Goal: Transaction & Acquisition: Purchase product/service

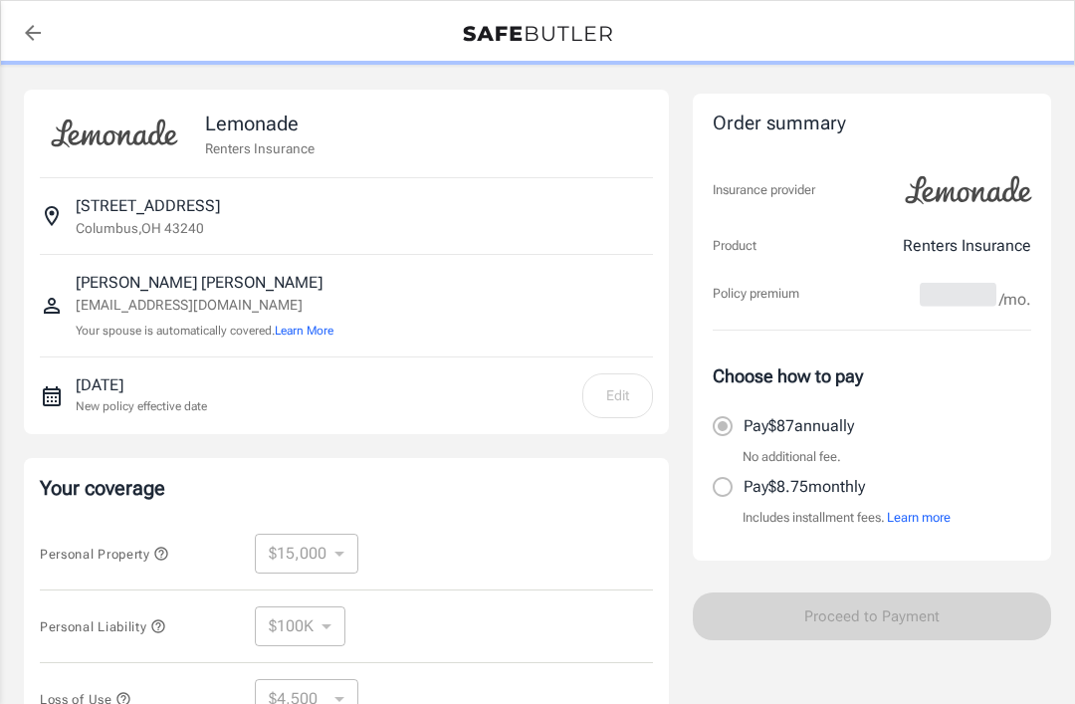
select select "15000"
select select "500"
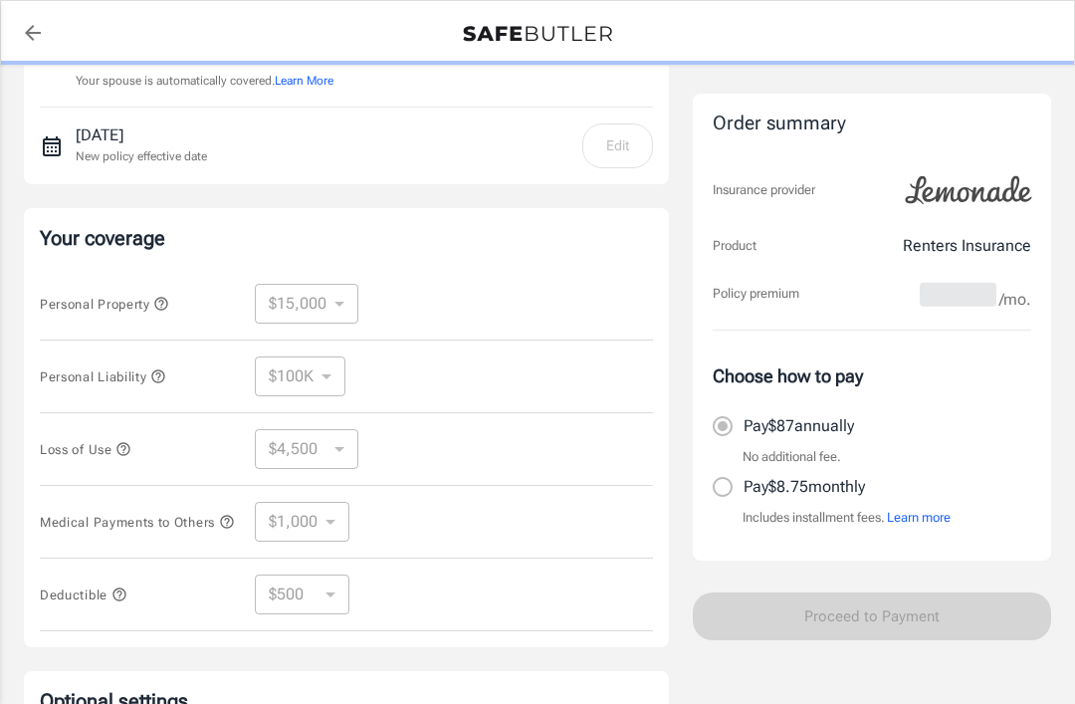
scroll to position [264, 0]
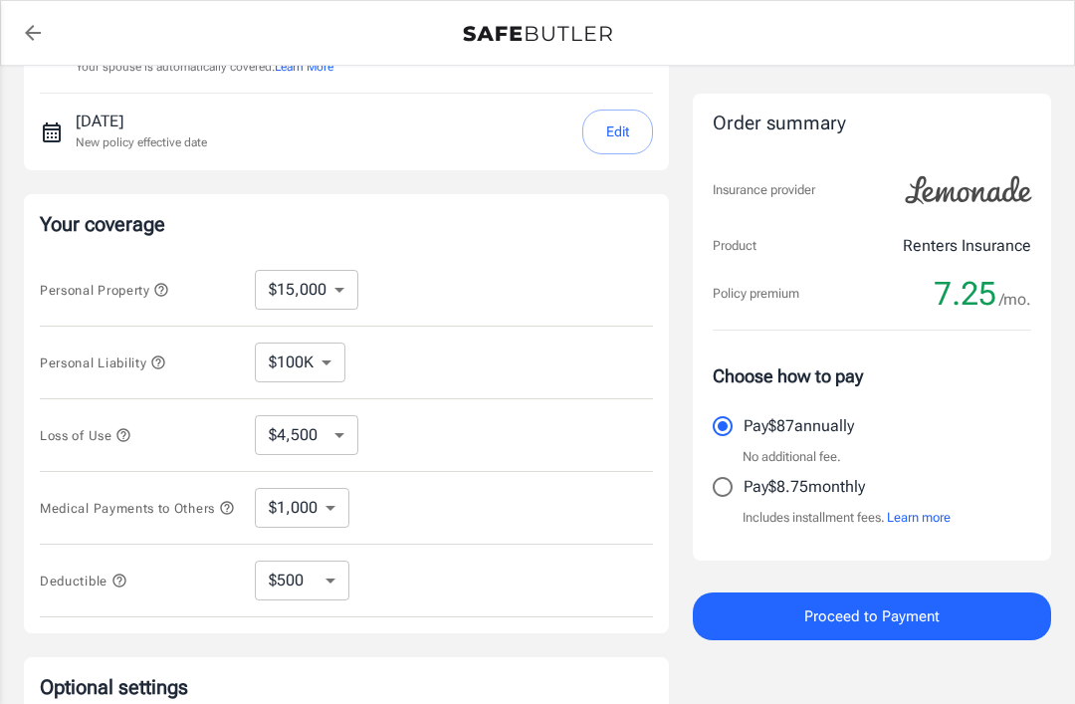
click at [334, 357] on select "$100K $300K $500K" at bounding box center [300, 362] width 91 height 40
select select "300000"
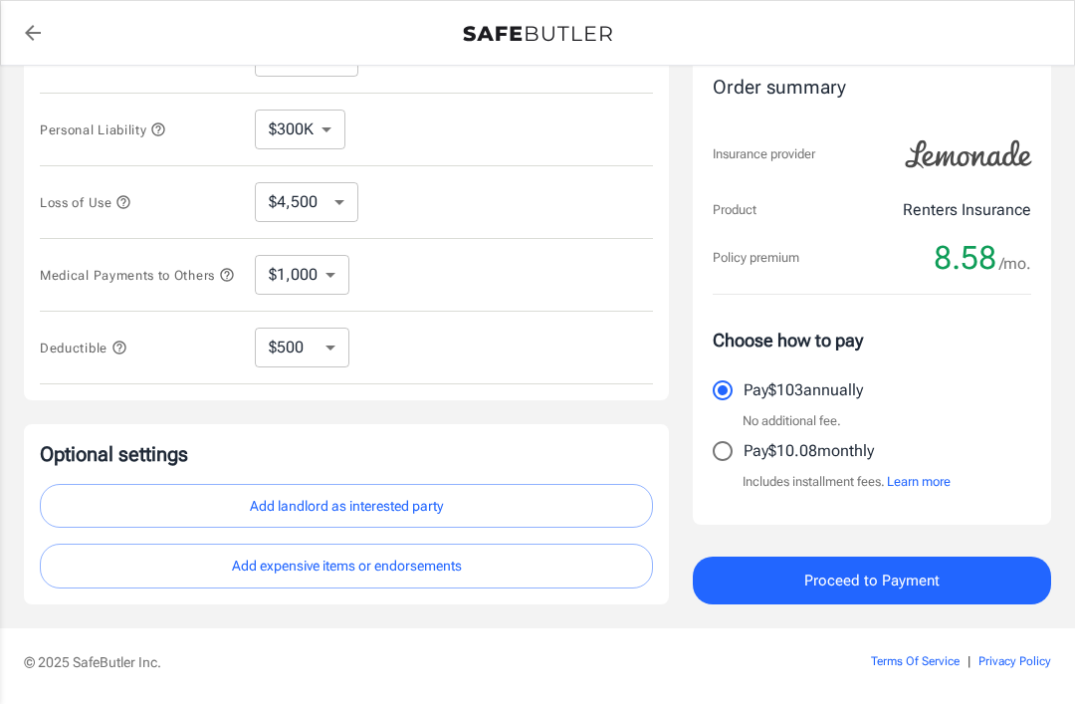
scroll to position [503, 0]
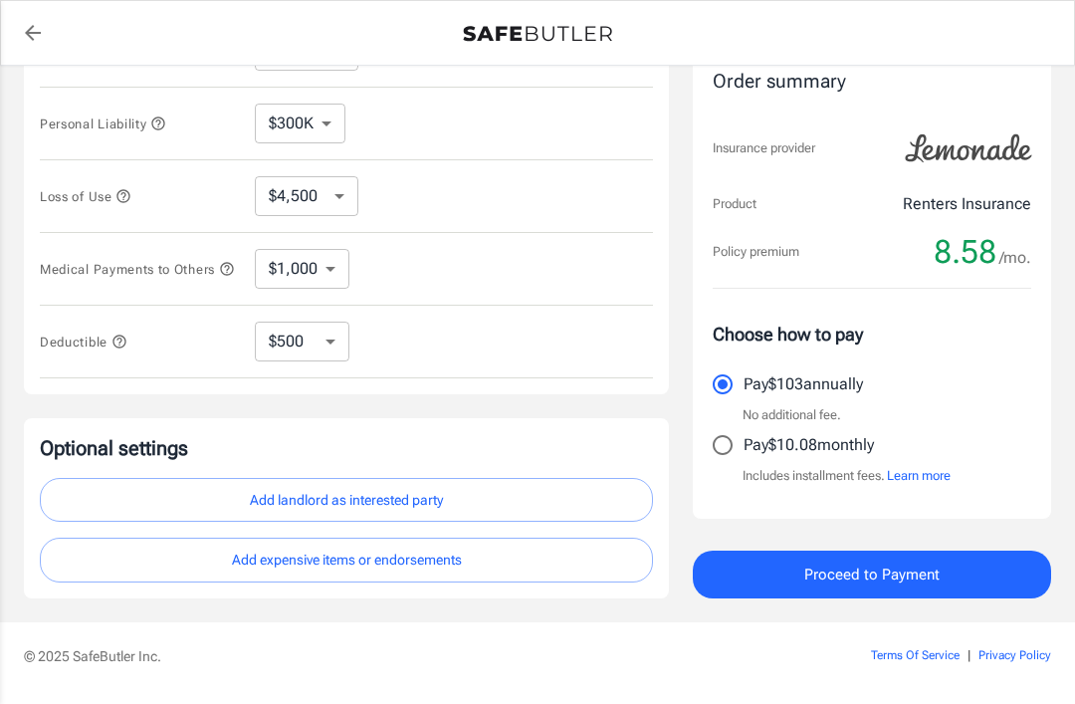
click at [983, 573] on button "Proceed to Payment" at bounding box center [872, 574] width 358 height 48
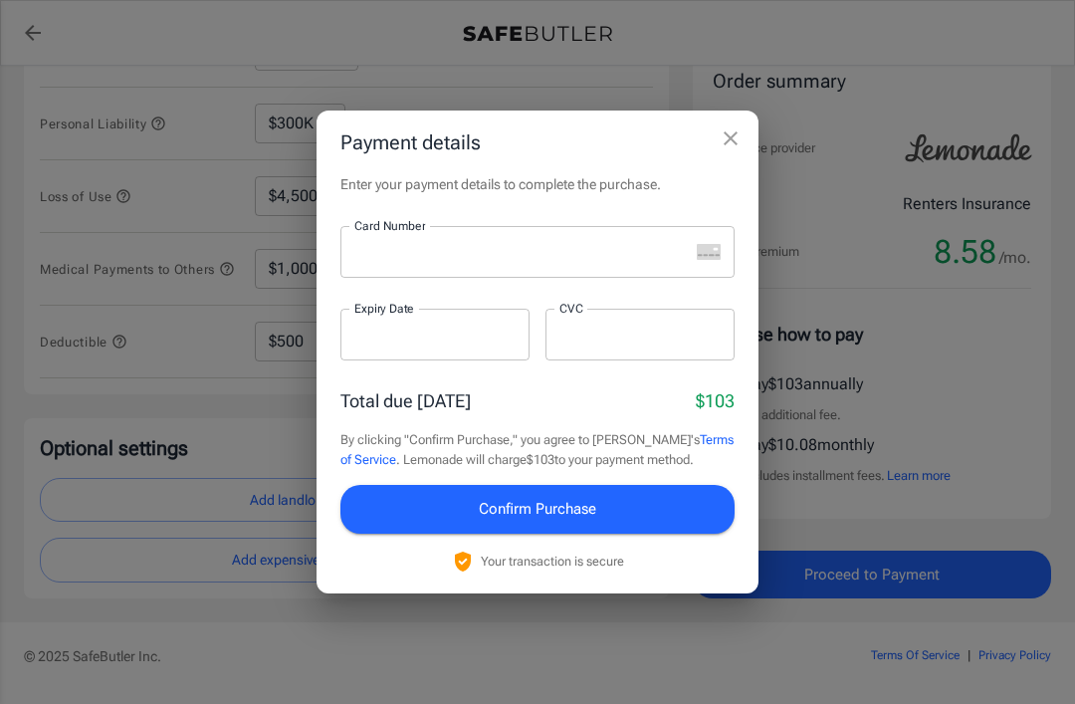
click at [497, 653] on div "Payment details Enter your payment details to complete the purchase. Card Numbe…" at bounding box center [537, 352] width 1075 height 704
click at [744, 158] on button "close" at bounding box center [731, 138] width 40 height 40
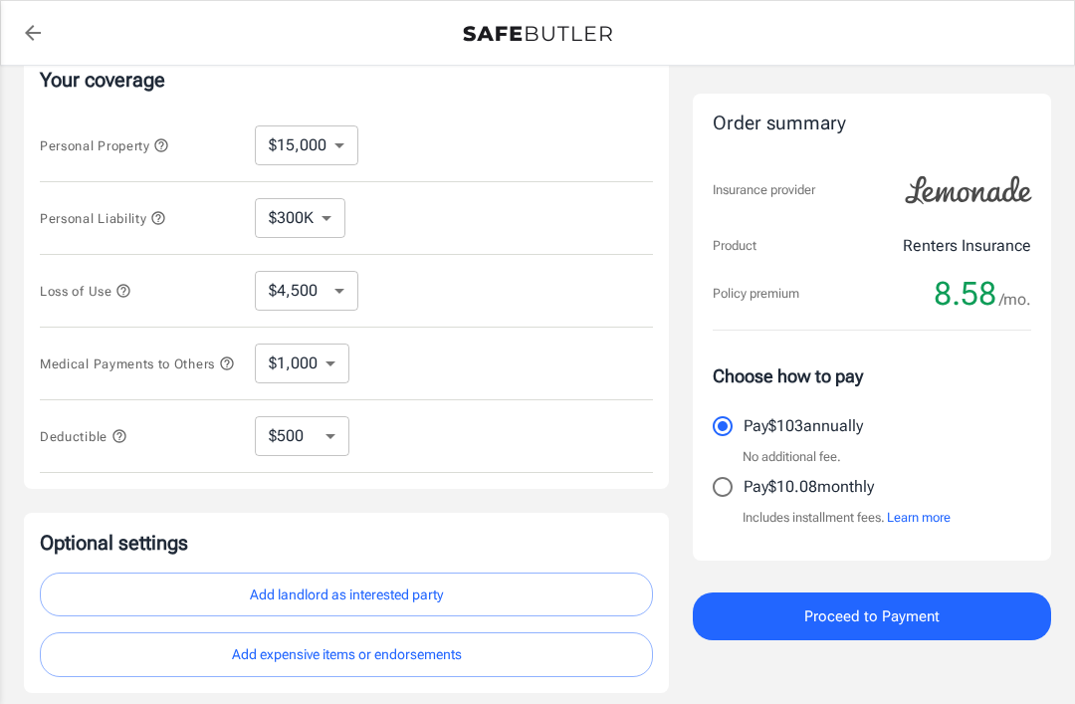
scroll to position [420, 0]
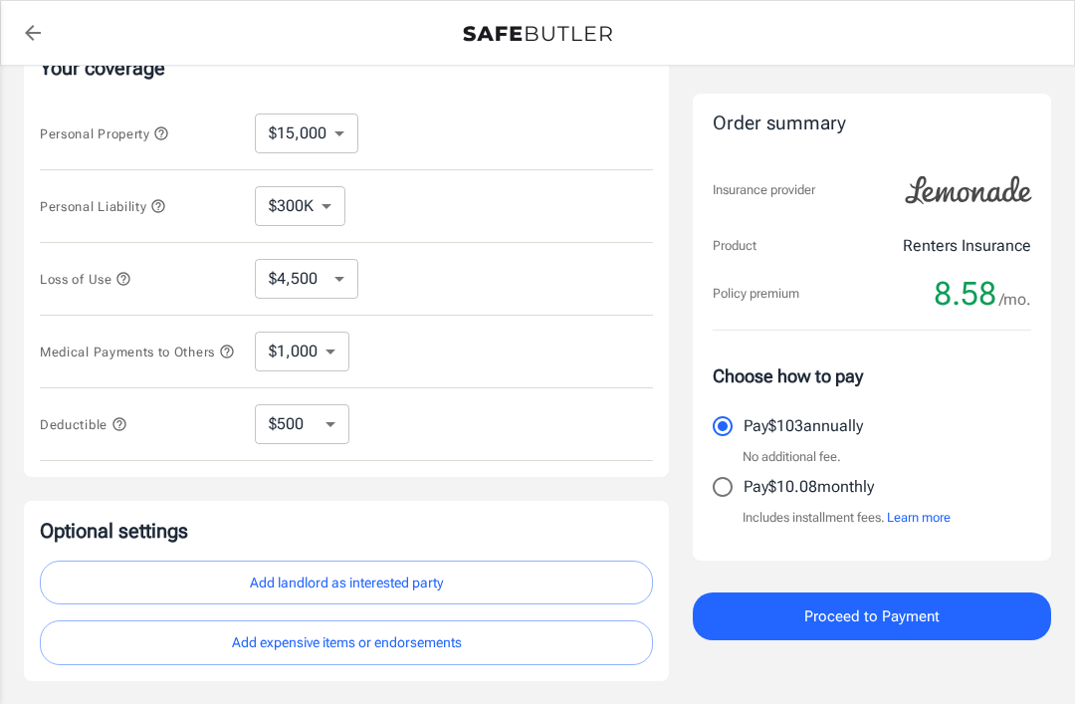
click at [522, 572] on button "Add landlord as interested party" at bounding box center [346, 582] width 613 height 45
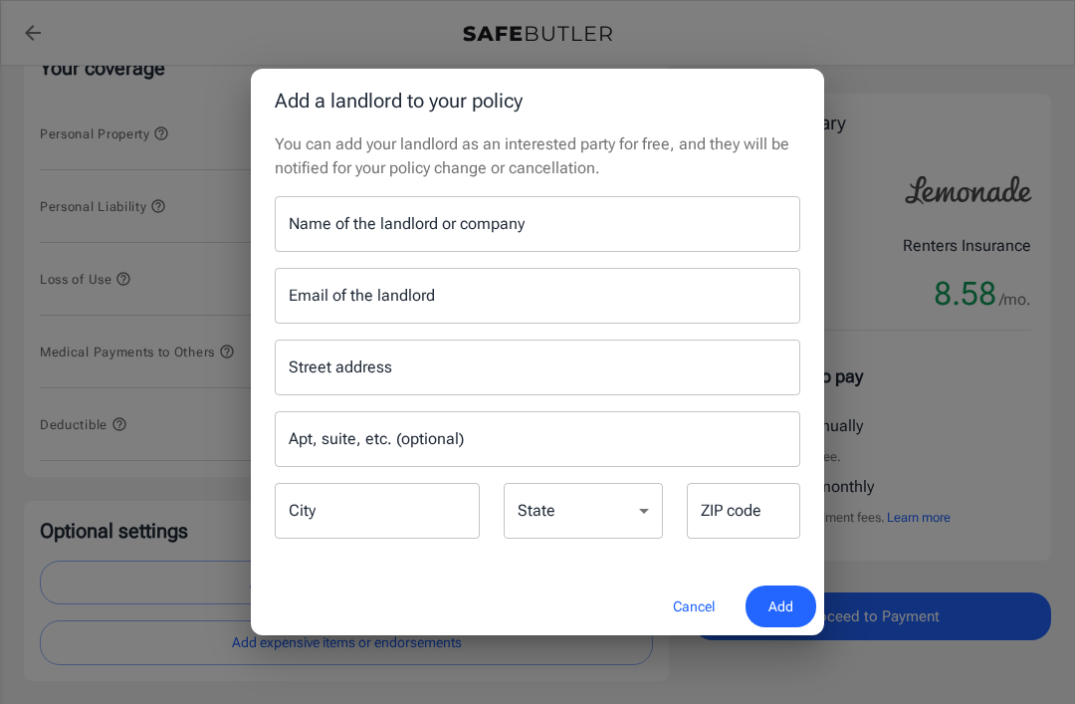
click at [596, 252] on input "Name of the landlord or company" at bounding box center [538, 224] width 526 height 56
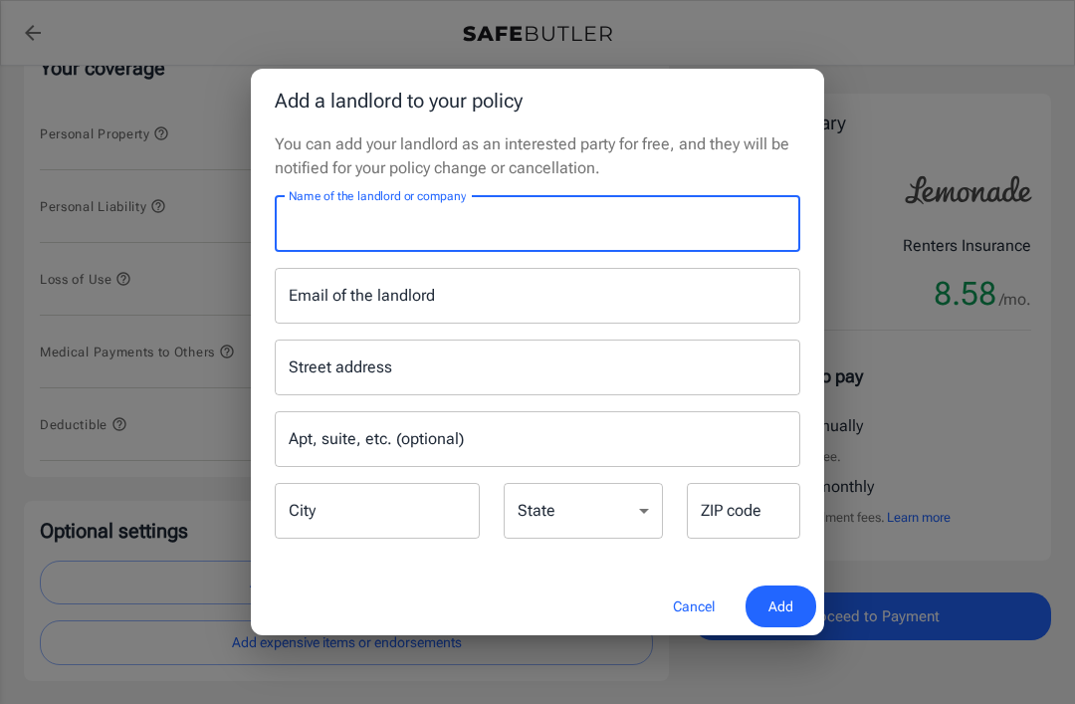
scroll to position [419, 0]
type input "Champion property management LLC"
click at [592, 323] on input "Email of the landlord" at bounding box center [538, 296] width 526 height 56
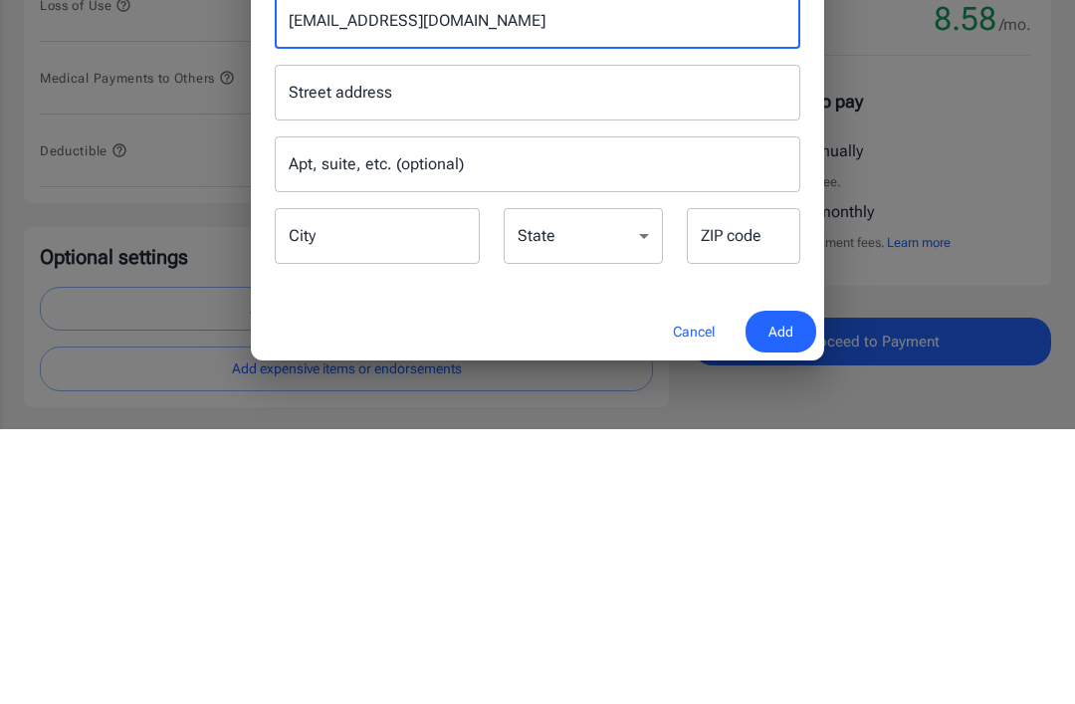
type input "Northpark@thechampioncompanies.com"
click at [577, 348] on input "Street address" at bounding box center [538, 367] width 508 height 38
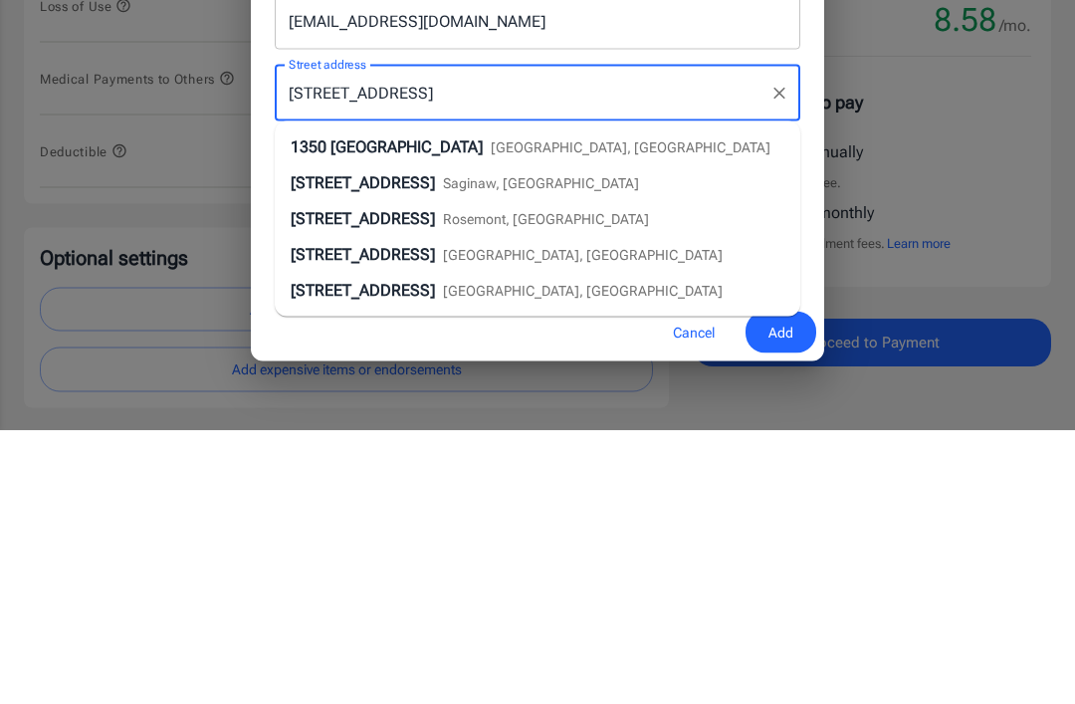
click at [502, 414] on span "Columbus, OH" at bounding box center [631, 422] width 280 height 16
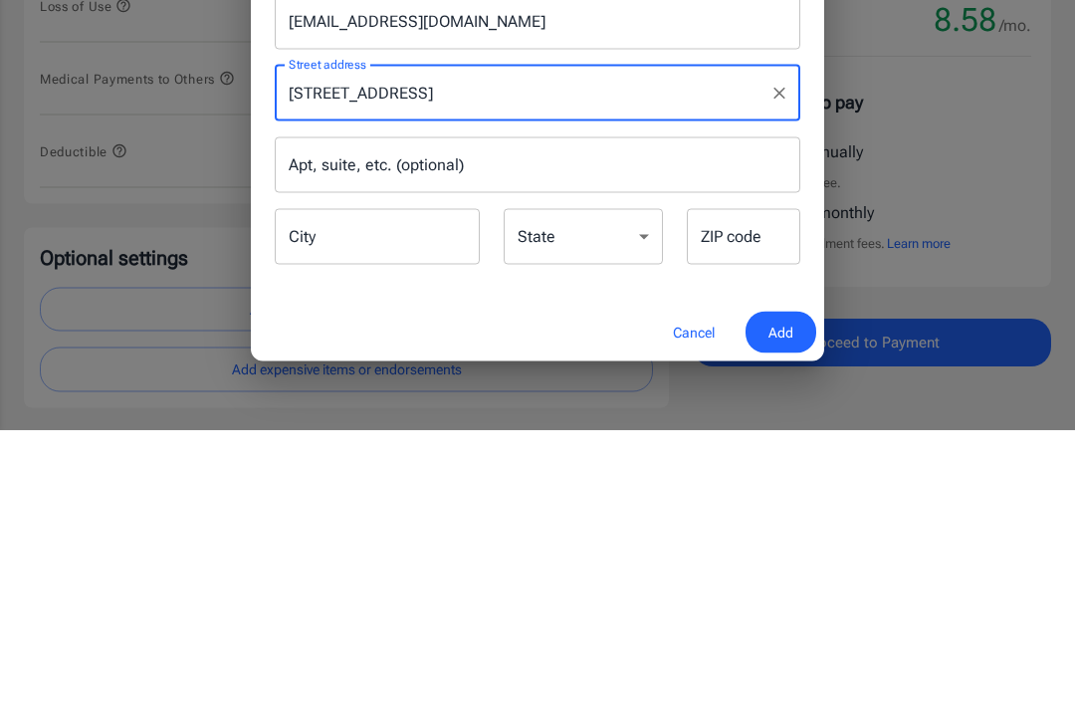
type input "1350 Gage Street"
type input "Columbus"
select select "OH"
type input "43240"
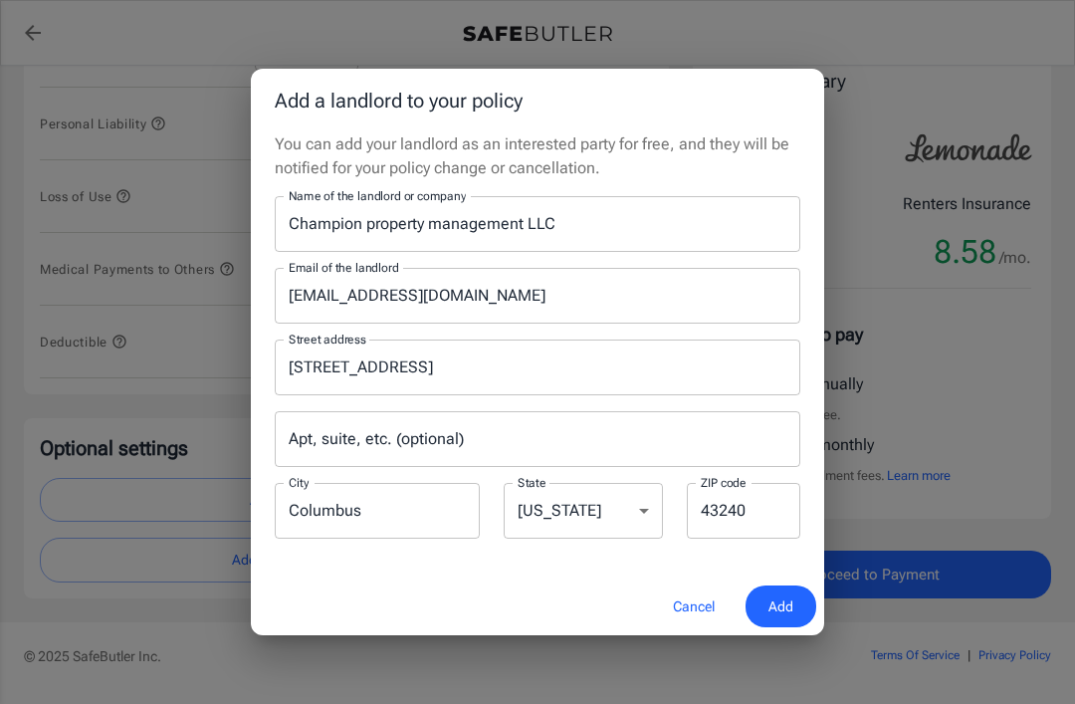
click at [779, 619] on span "Add" at bounding box center [780, 606] width 25 height 25
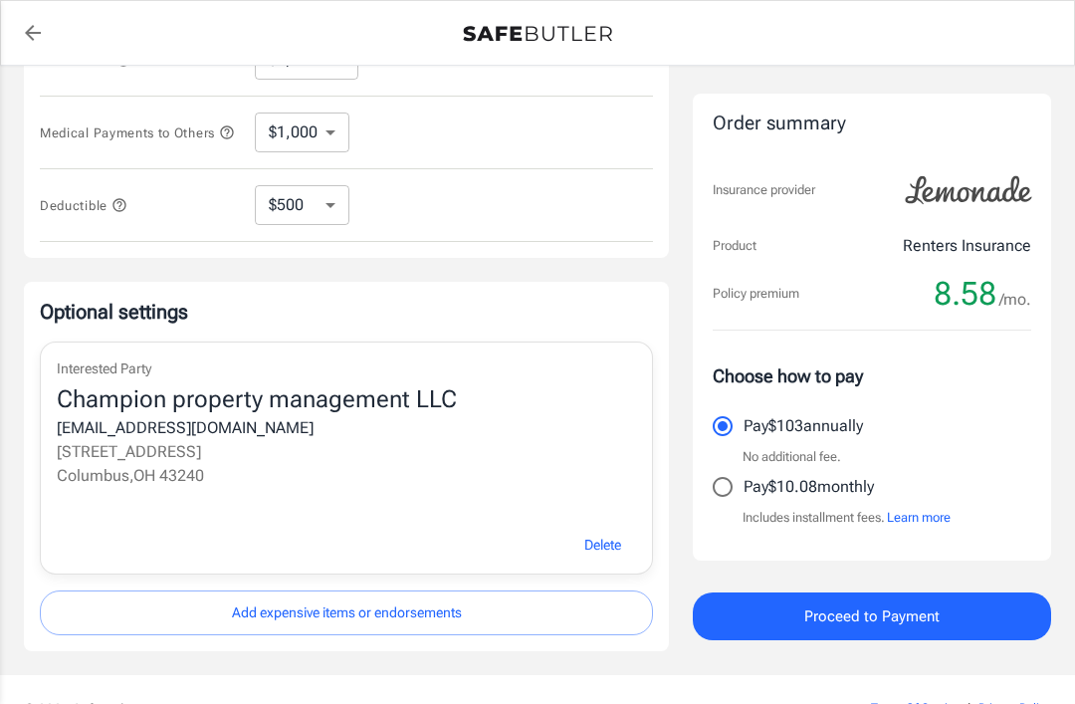
scroll to position [642, 0]
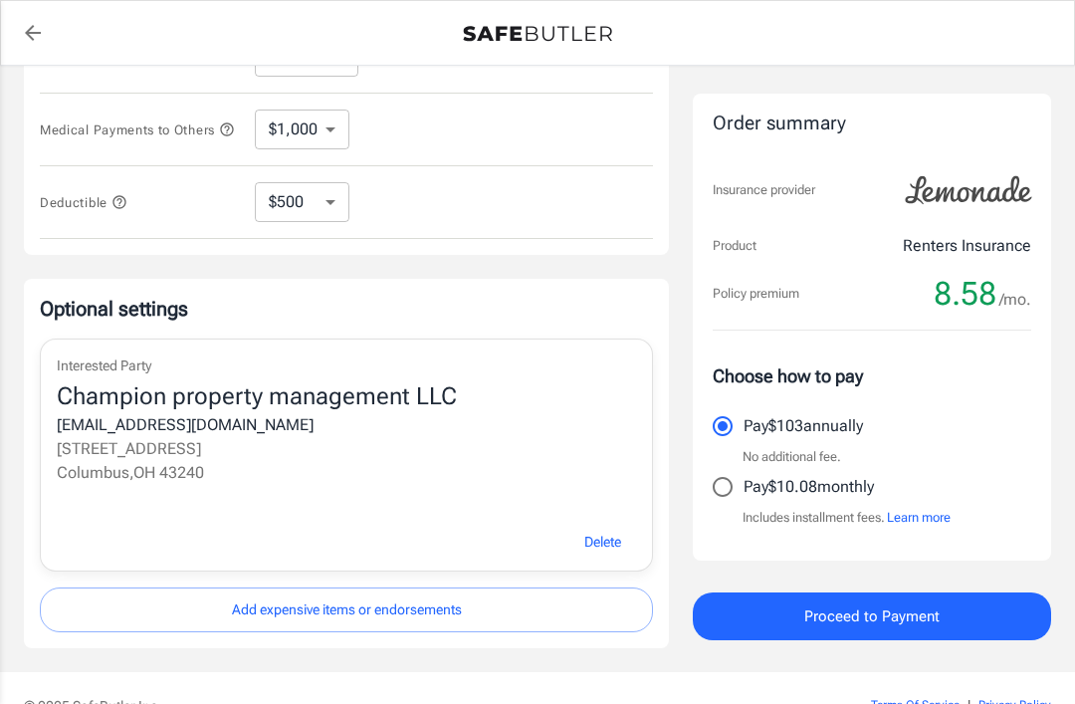
click at [906, 616] on span "Proceed to Payment" at bounding box center [871, 616] width 135 height 26
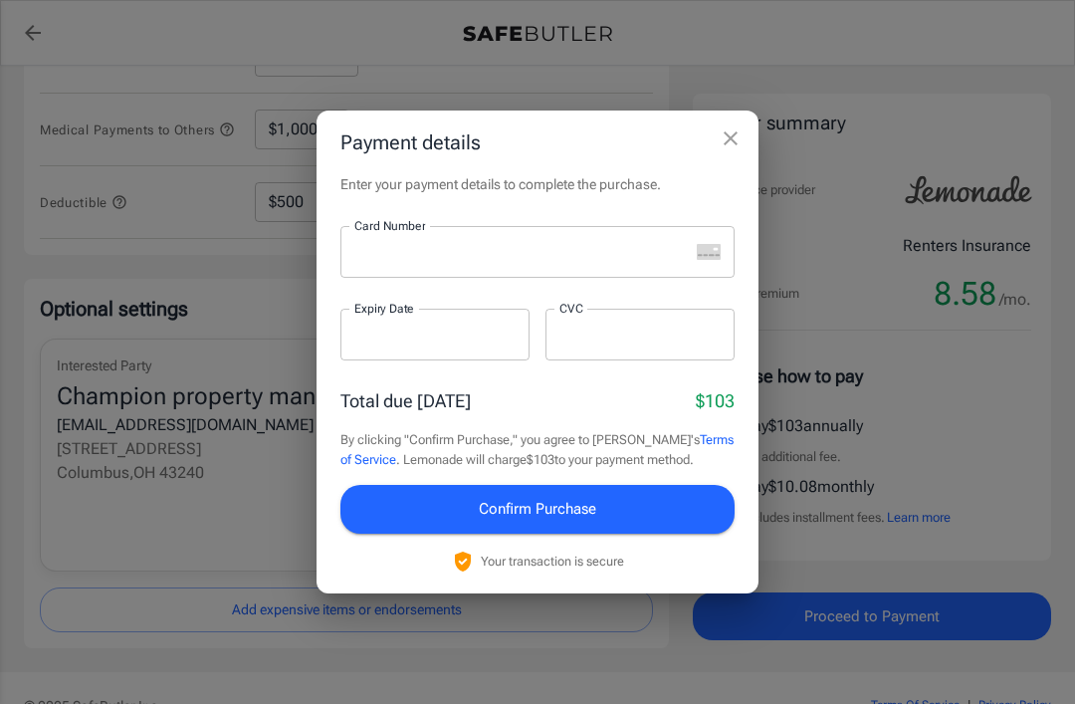
scroll to position [691, 0]
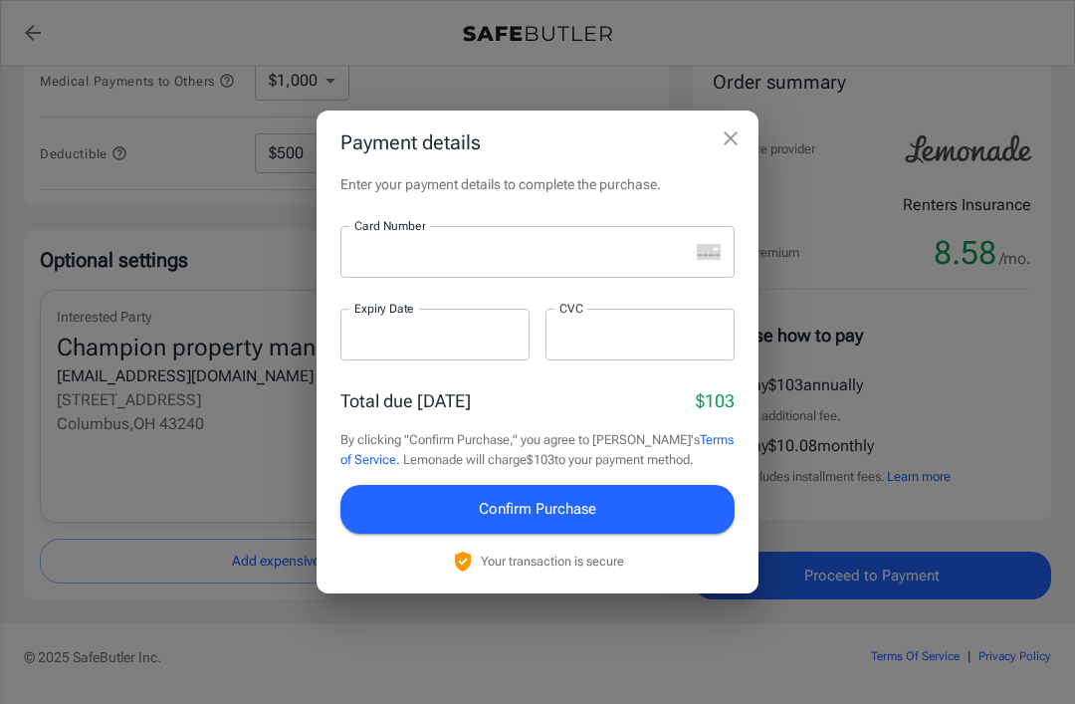
click at [477, 278] on div at bounding box center [514, 252] width 348 height 52
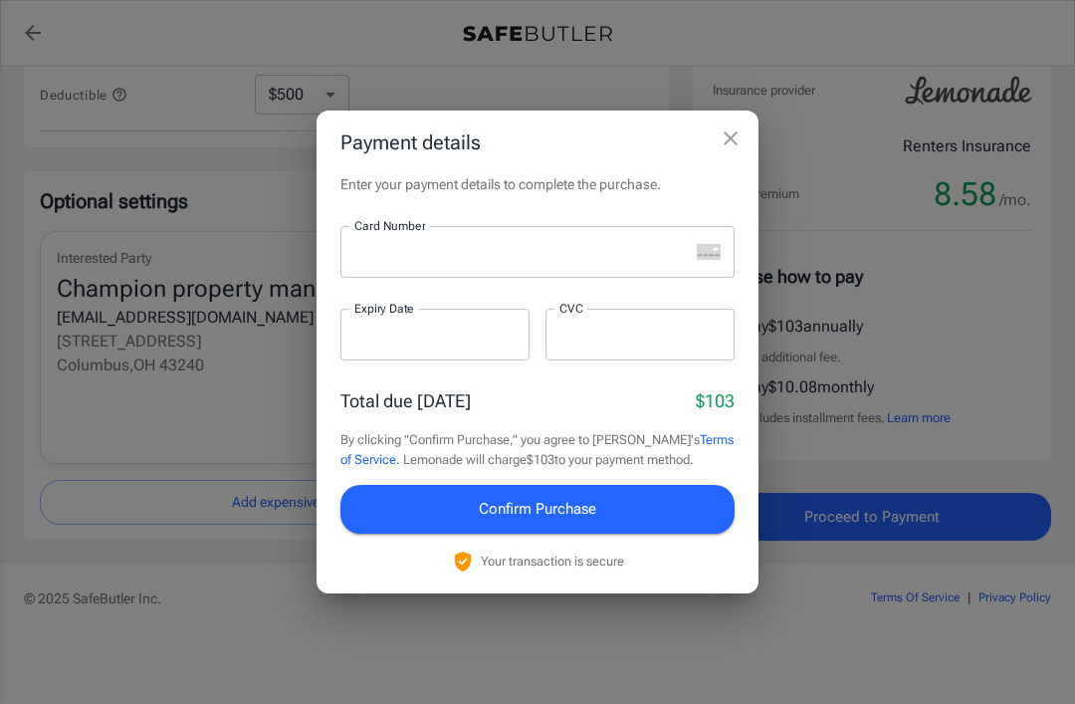
click at [746, 147] on button "close" at bounding box center [731, 138] width 40 height 40
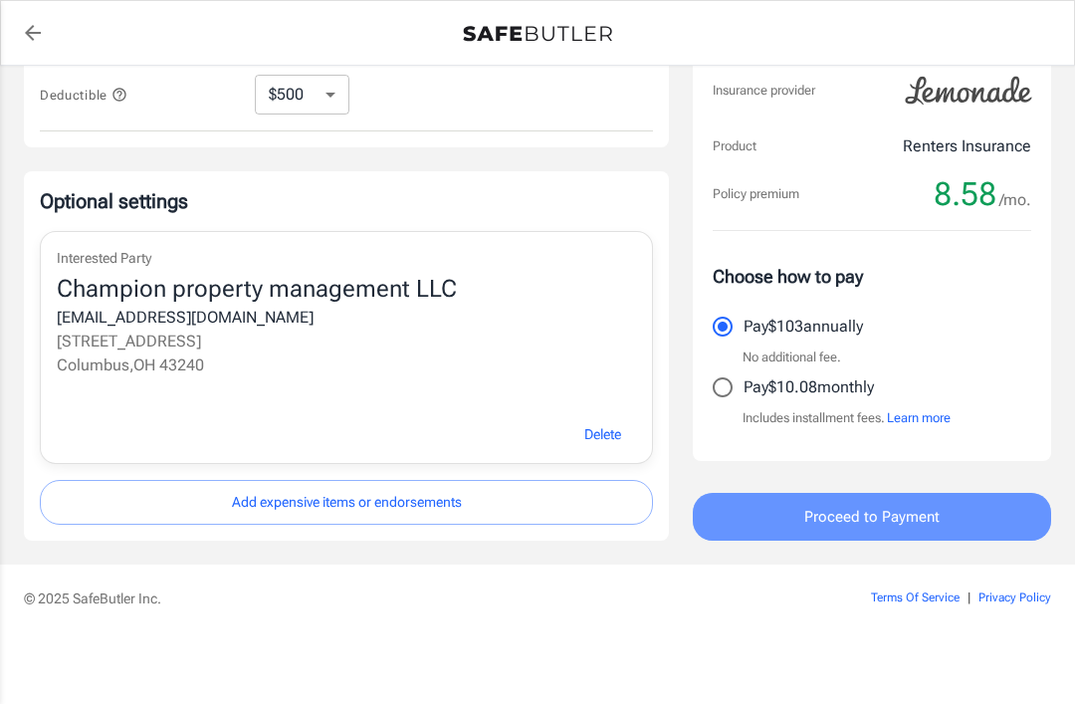
click at [880, 524] on span "Proceed to Payment" at bounding box center [871, 517] width 135 height 26
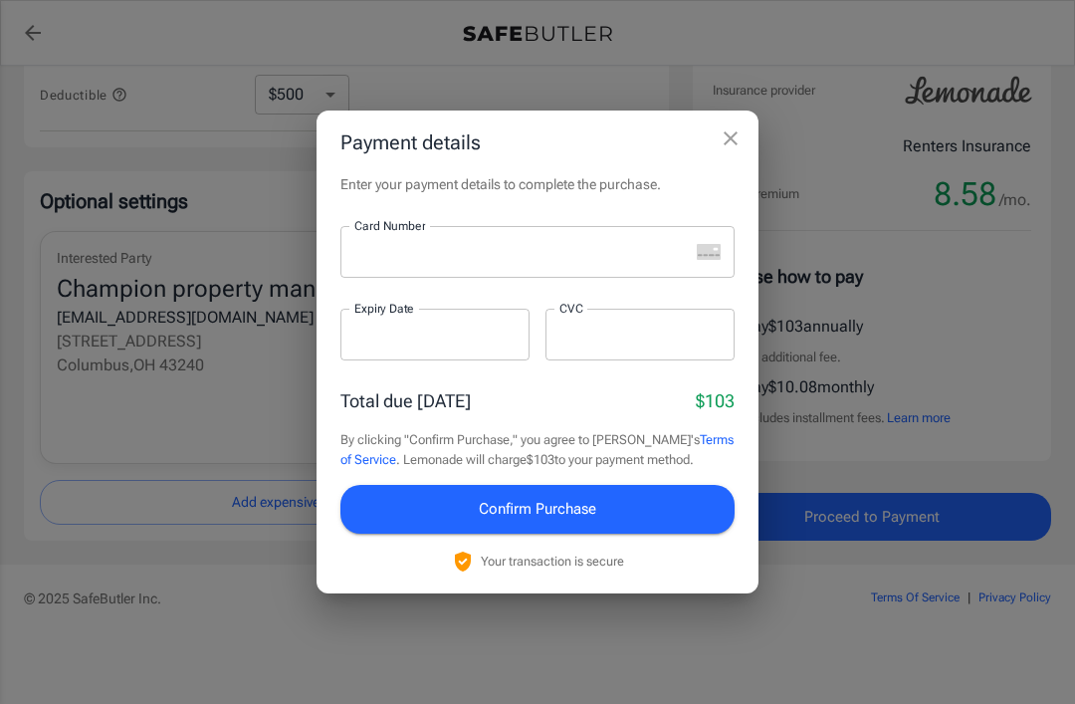
click at [463, 239] on div at bounding box center [514, 252] width 348 height 52
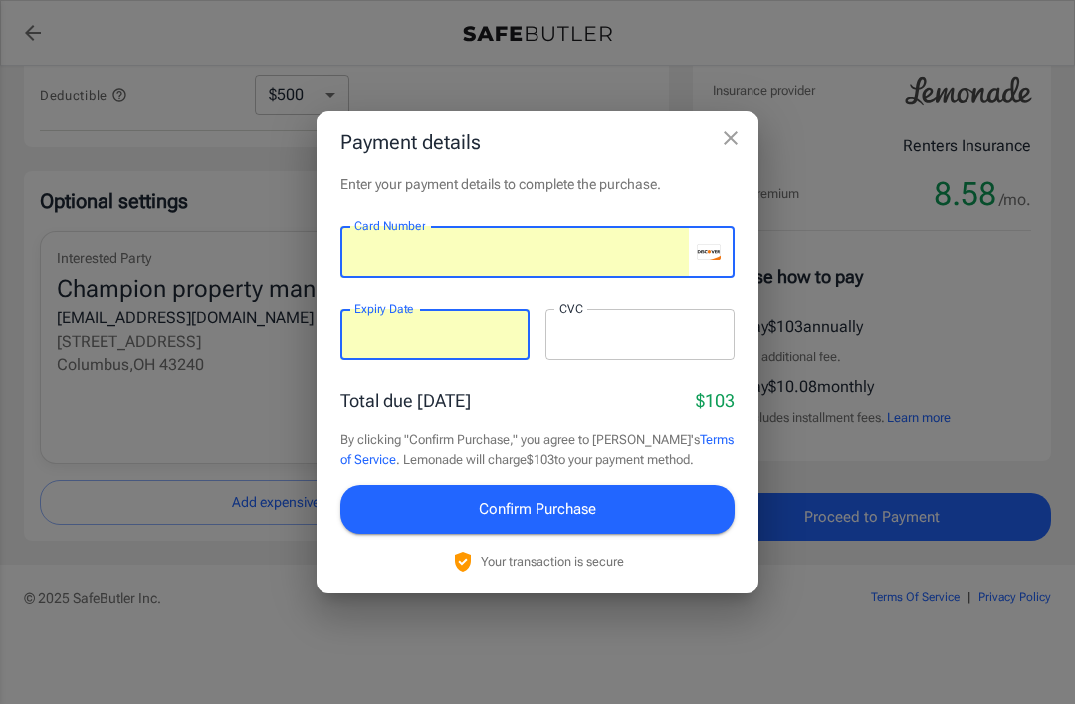
click at [665, 350] on div at bounding box center [639, 335] width 189 height 52
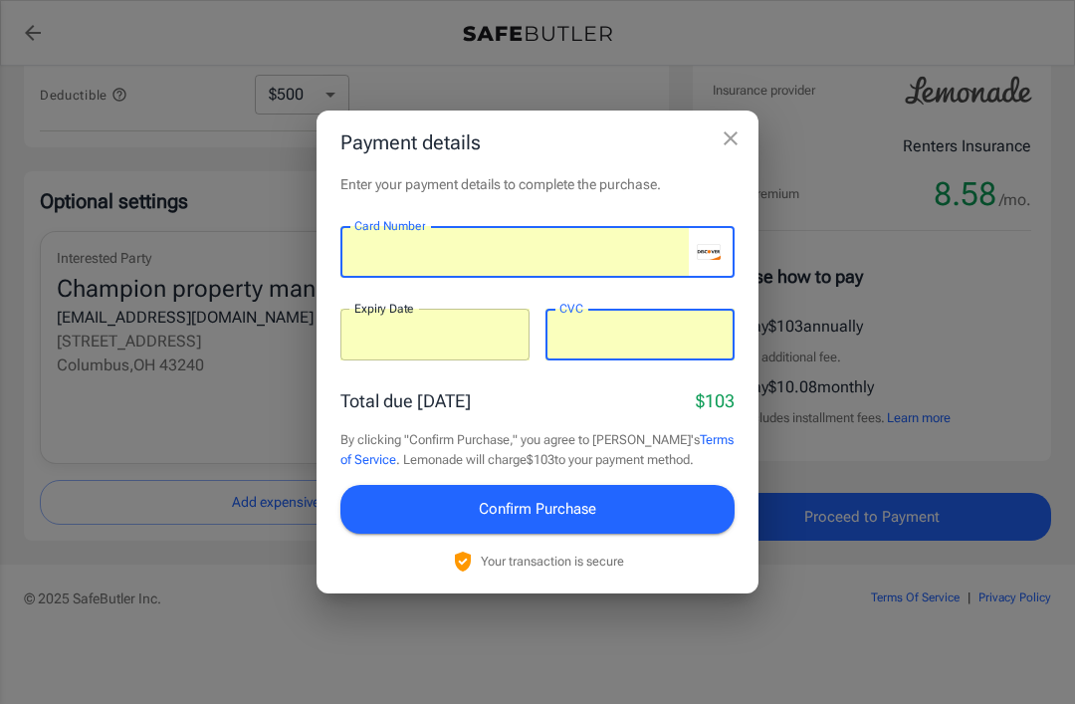
click at [653, 506] on button "Confirm Purchase" at bounding box center [537, 509] width 394 height 48
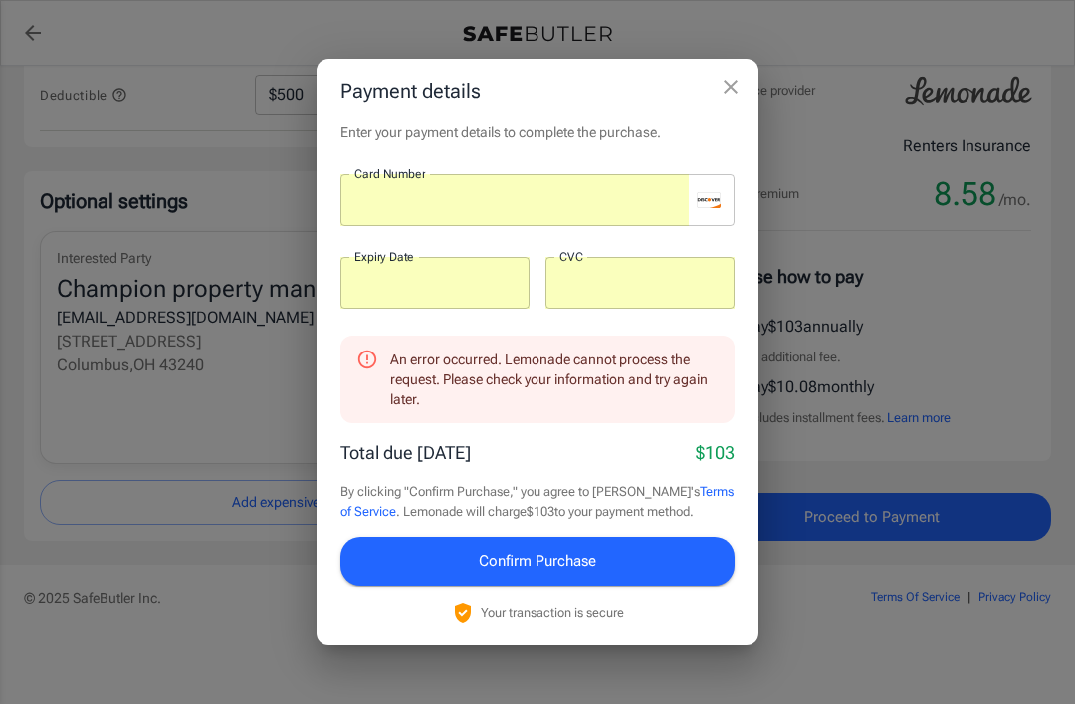
click at [637, 309] on div at bounding box center [639, 283] width 189 height 52
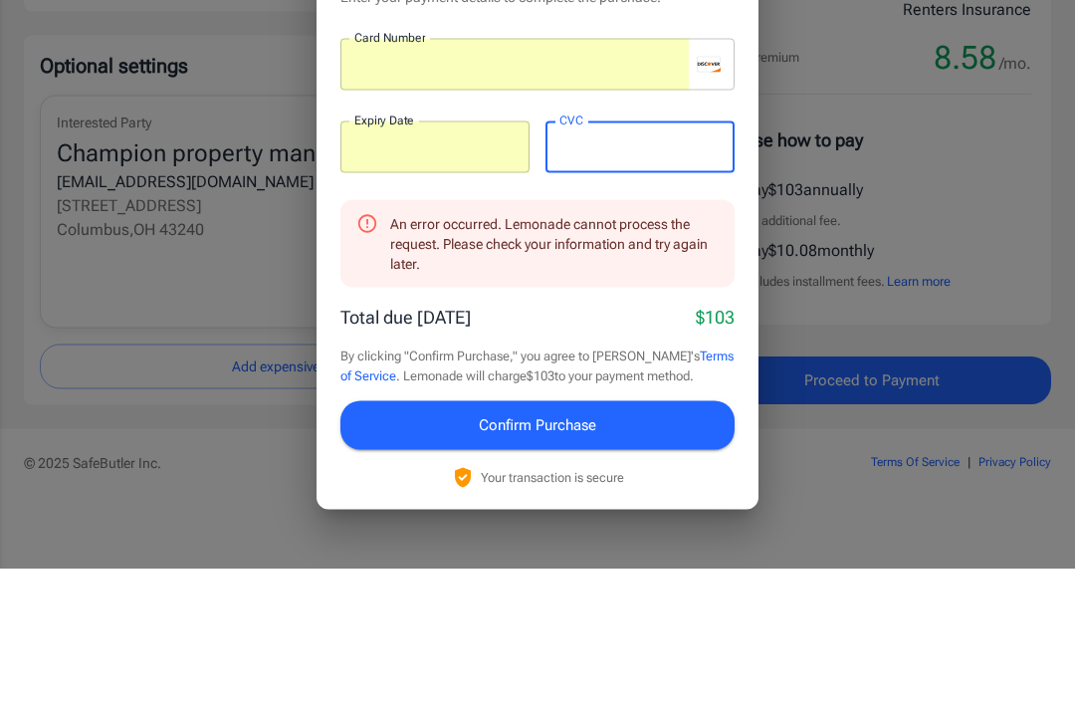
click at [955, 218] on div "Payment details Enter your payment details to complete the purchase. Card Numbe…" at bounding box center [537, 352] width 1075 height 704
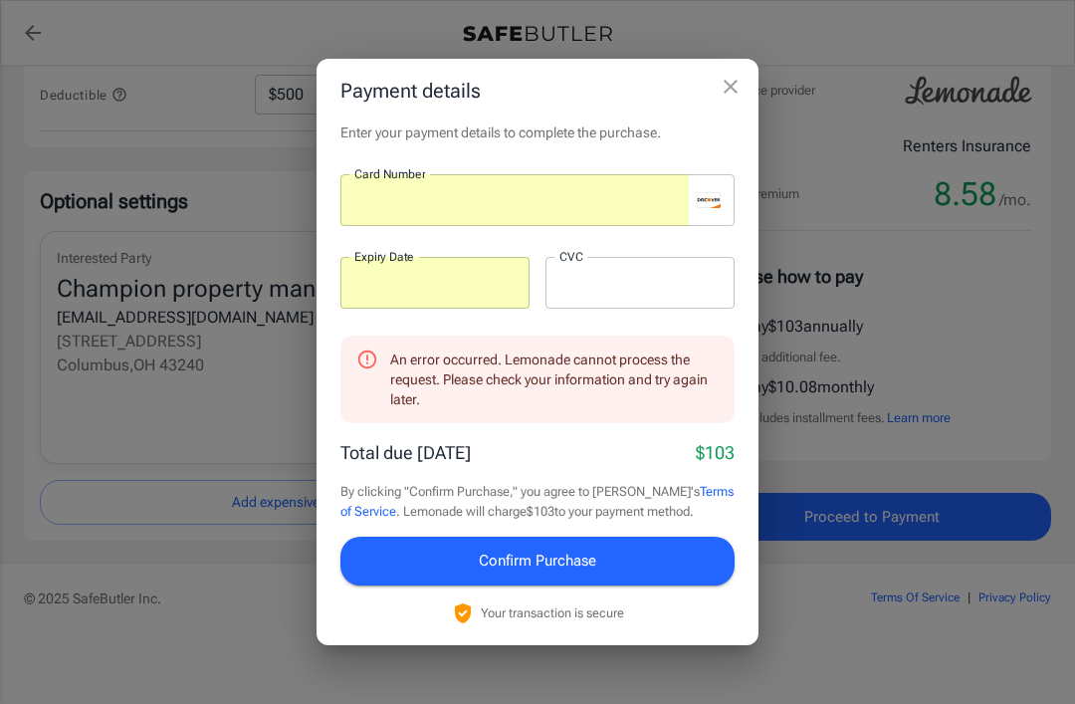
click at [659, 560] on button "Confirm Purchase" at bounding box center [537, 561] width 394 height 48
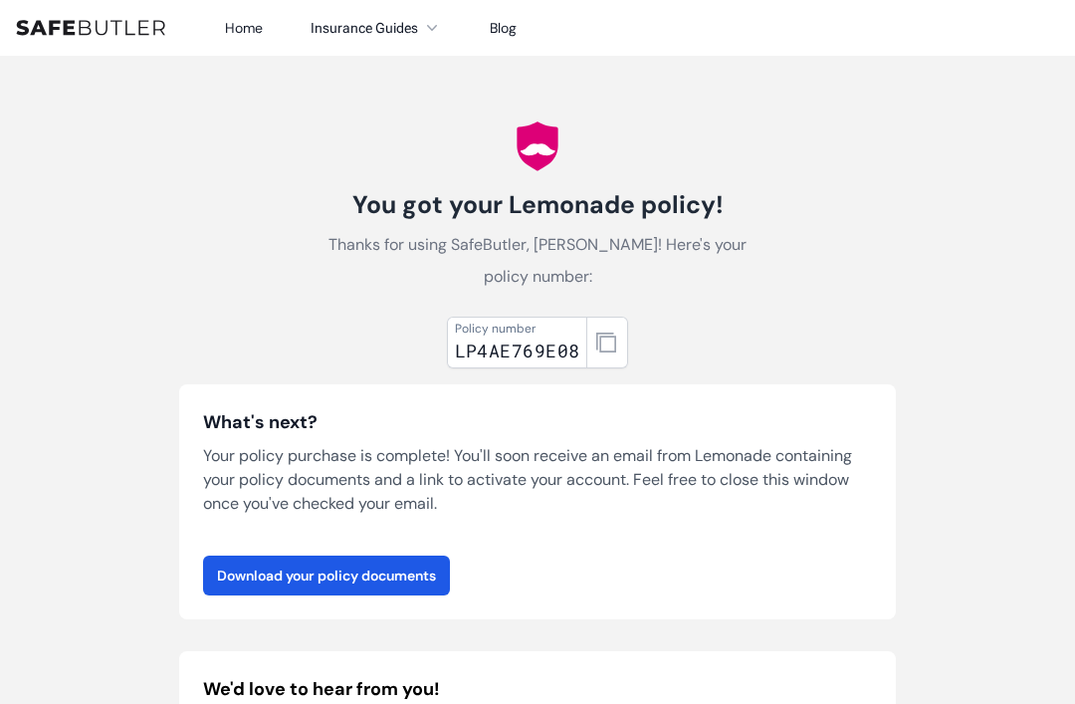
click at [349, 592] on link "Download your policy documents" at bounding box center [326, 575] width 247 height 40
click at [338, 585] on link "Download your policy documents" at bounding box center [326, 575] width 247 height 40
